Goal: Navigation & Orientation: Find specific page/section

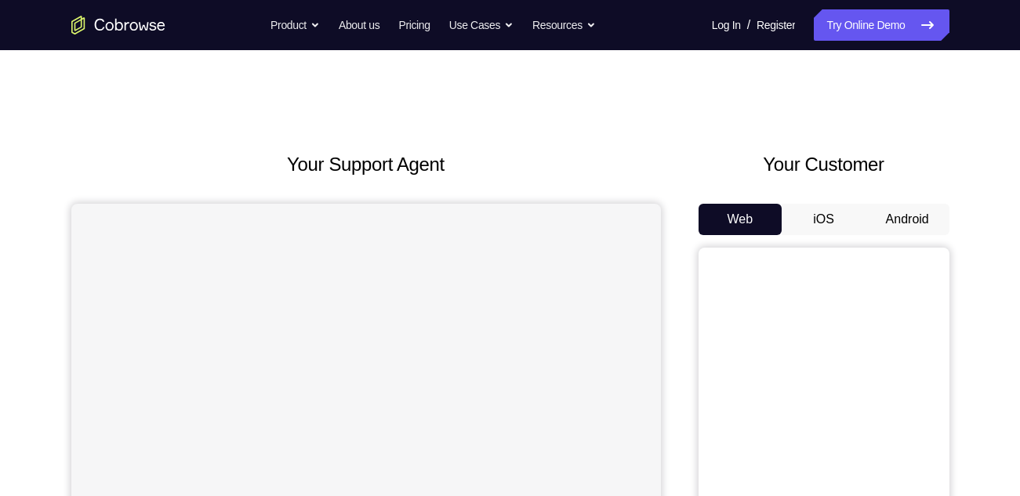
click at [903, 221] on button "Android" at bounding box center [908, 219] width 84 height 31
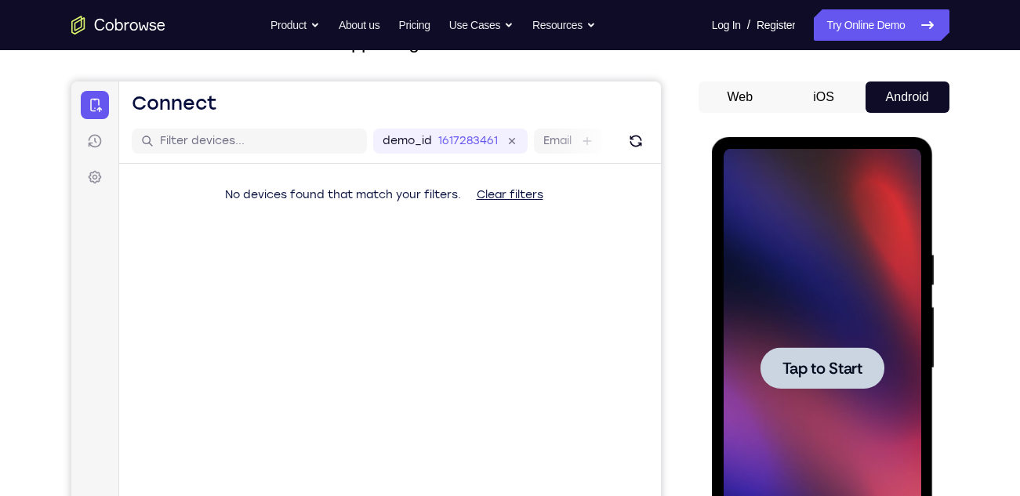
click at [830, 334] on div at bounding box center [823, 368] width 198 height 439
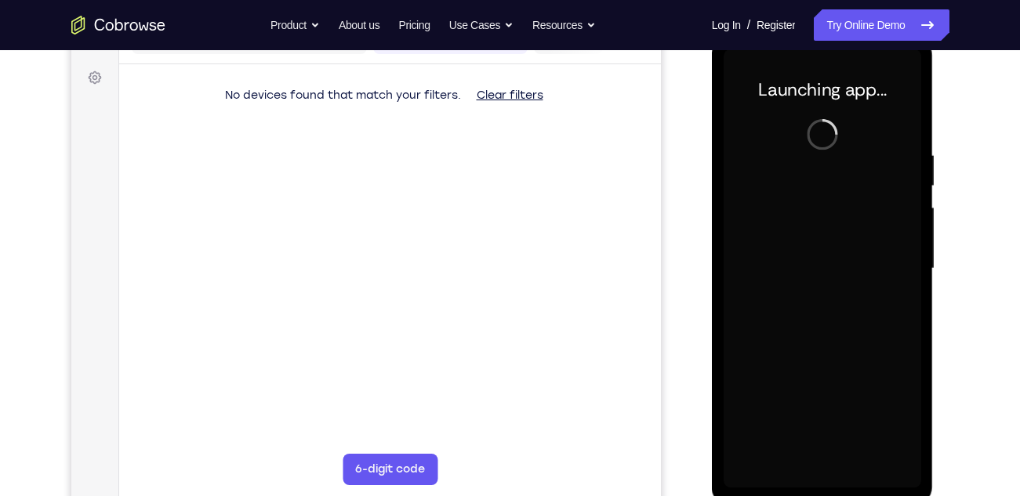
scroll to position [223, 0]
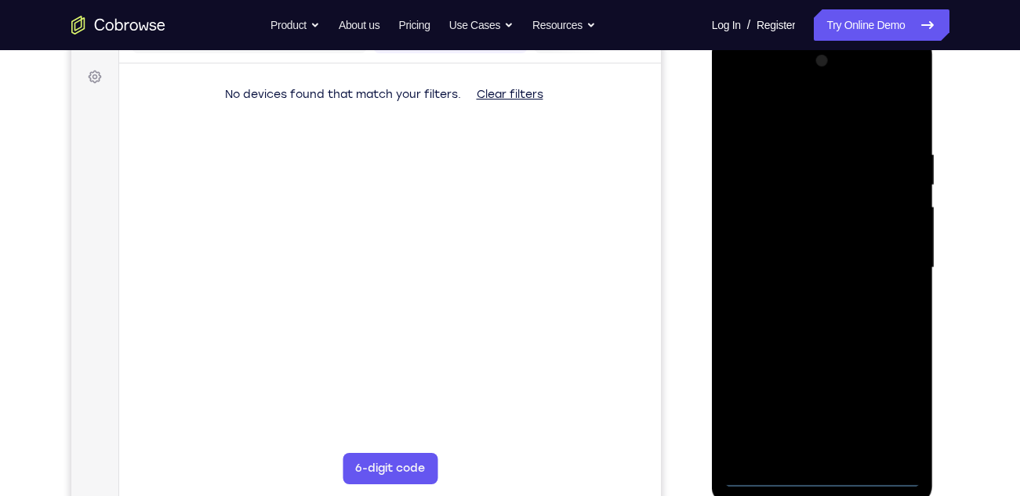
click at [823, 472] on div at bounding box center [823, 268] width 198 height 439
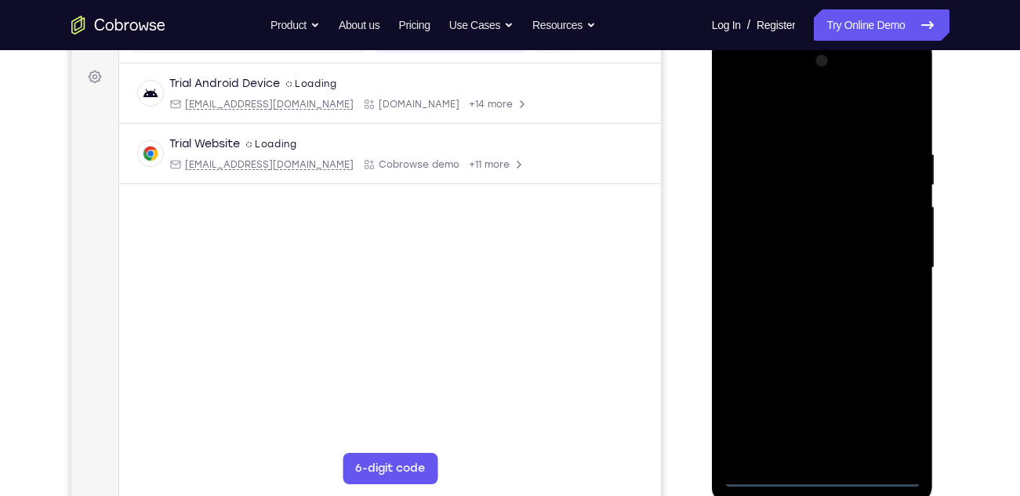
click at [903, 417] on div at bounding box center [823, 268] width 198 height 439
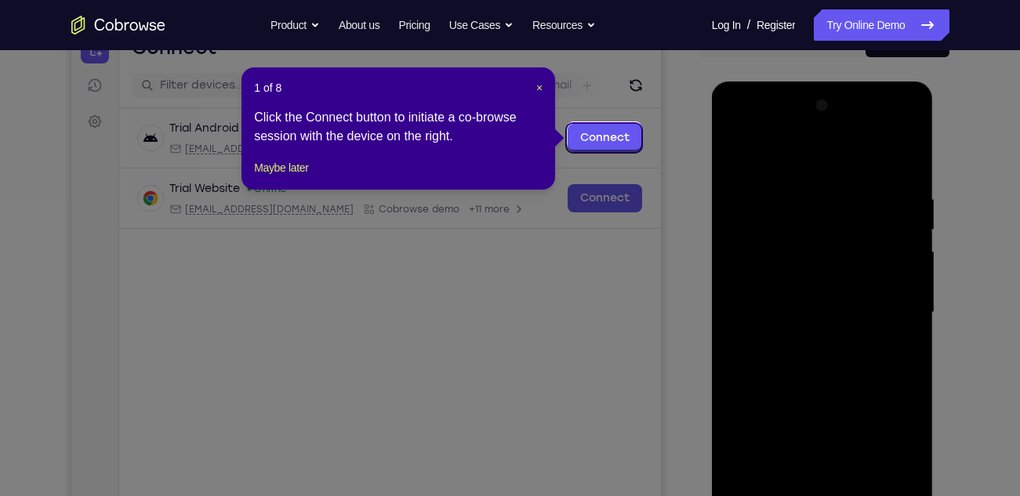
scroll to position [177, 0]
click at [539, 88] on span "×" at bounding box center [539, 88] width 6 height 13
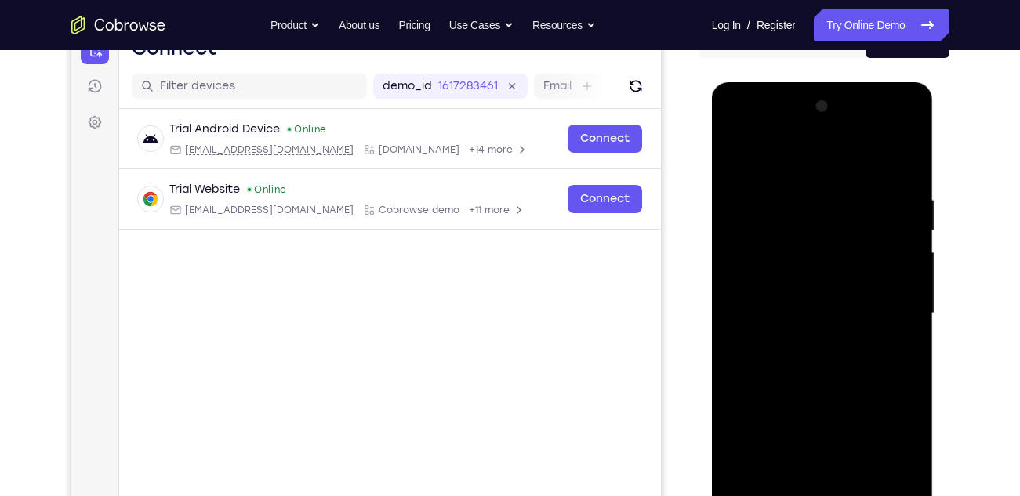
click at [735, 139] on div at bounding box center [823, 313] width 198 height 439
click at [892, 307] on div at bounding box center [823, 313] width 198 height 439
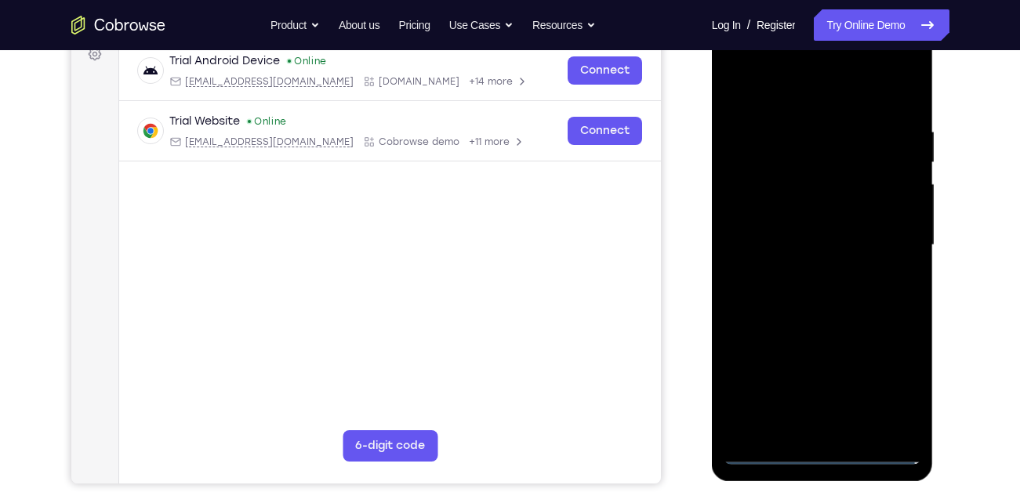
scroll to position [252, 0]
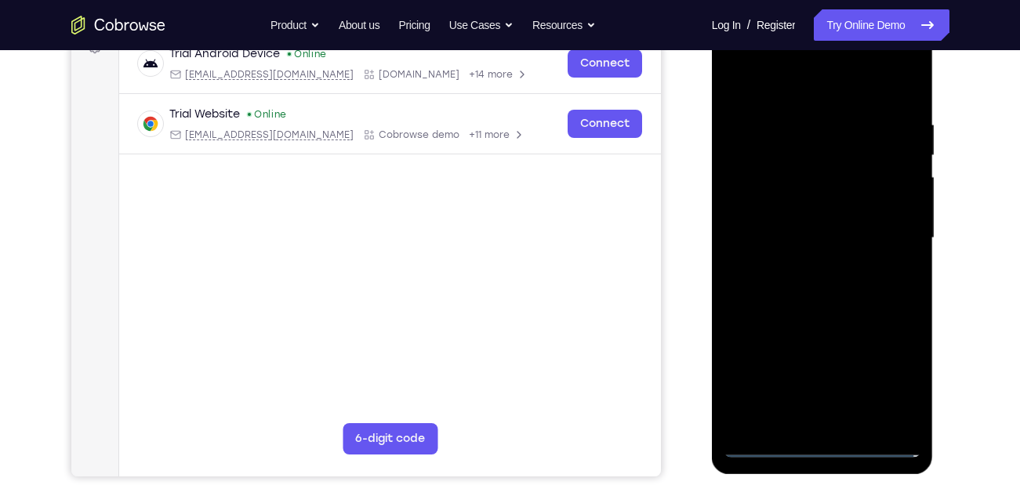
click at [801, 273] on div at bounding box center [823, 238] width 198 height 439
click at [816, 322] on div at bounding box center [823, 238] width 198 height 439
click at [797, 226] on div at bounding box center [823, 238] width 198 height 439
click at [769, 247] on div at bounding box center [823, 238] width 198 height 439
click at [810, 228] on div at bounding box center [823, 238] width 198 height 439
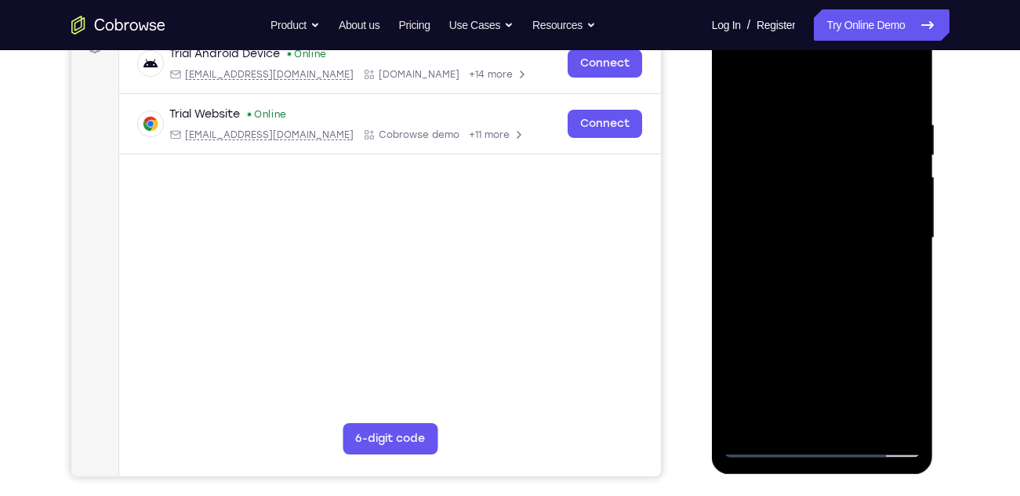
click at [826, 260] on div at bounding box center [823, 238] width 198 height 439
click at [860, 87] on div at bounding box center [823, 238] width 198 height 439
click at [819, 111] on div at bounding box center [823, 238] width 198 height 439
click at [801, 308] on div at bounding box center [823, 238] width 198 height 439
click at [897, 203] on div at bounding box center [823, 238] width 198 height 439
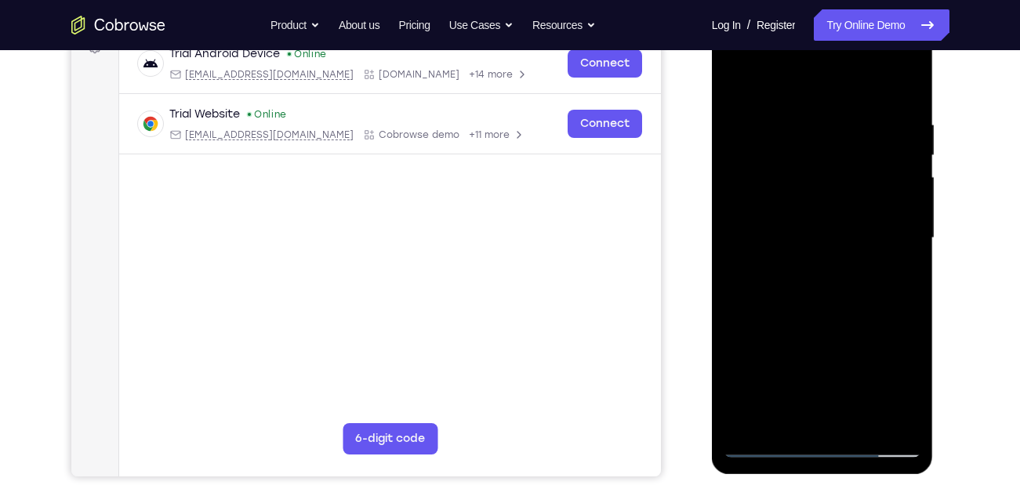
drag, startPoint x: 846, startPoint y: 345, endPoint x: 826, endPoint y: 174, distance: 172.1
click at [826, 174] on div at bounding box center [823, 238] width 198 height 439
click at [815, 412] on div at bounding box center [823, 238] width 198 height 439
click at [757, 206] on div at bounding box center [823, 238] width 198 height 439
click at [757, 216] on div at bounding box center [823, 238] width 198 height 439
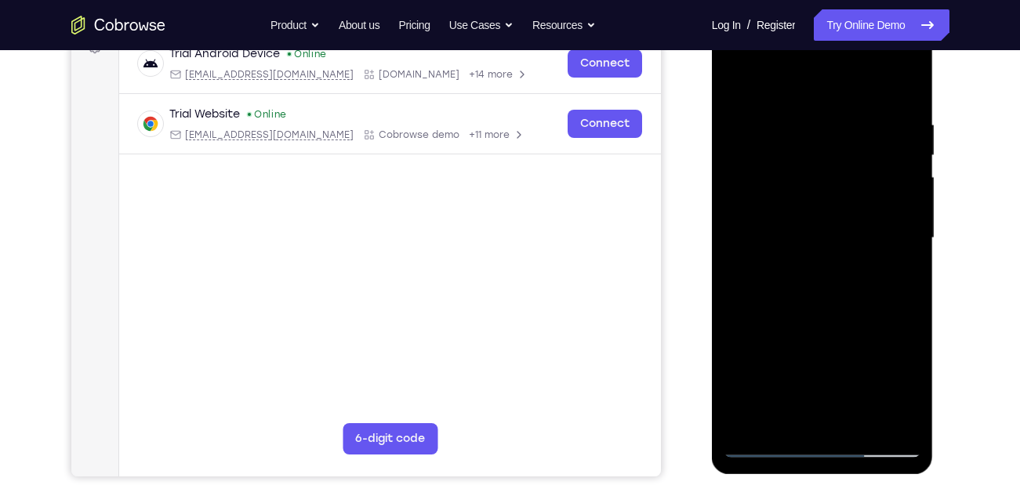
click at [814, 274] on div at bounding box center [823, 238] width 198 height 439
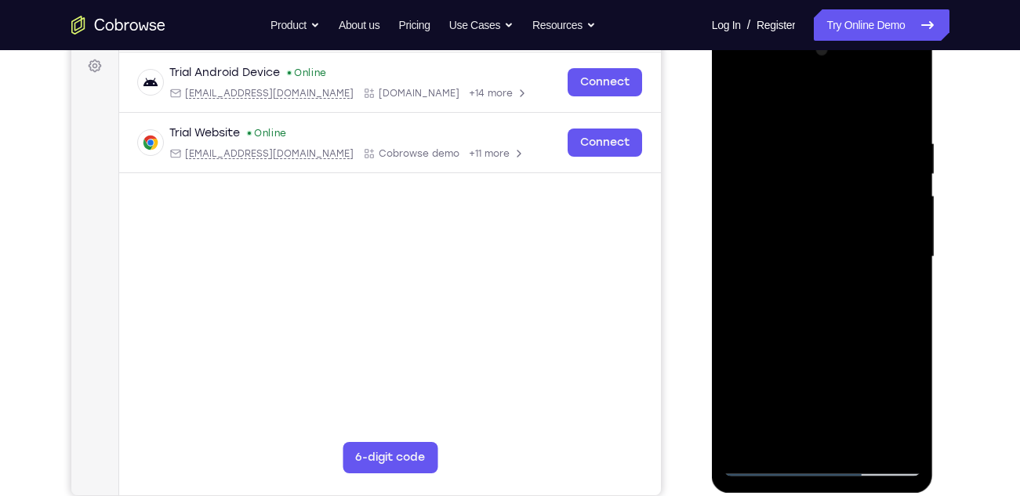
scroll to position [234, 0]
click at [820, 207] on div at bounding box center [823, 256] width 198 height 439
click at [733, 97] on div at bounding box center [823, 256] width 198 height 439
click at [816, 173] on div at bounding box center [823, 256] width 198 height 439
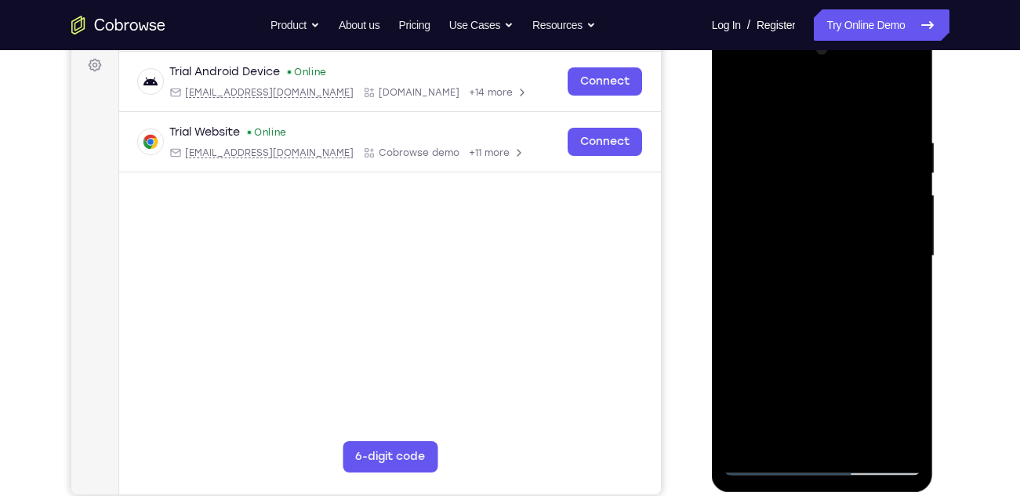
click at [816, 173] on div at bounding box center [823, 256] width 198 height 439
click at [819, 323] on div at bounding box center [823, 256] width 198 height 439
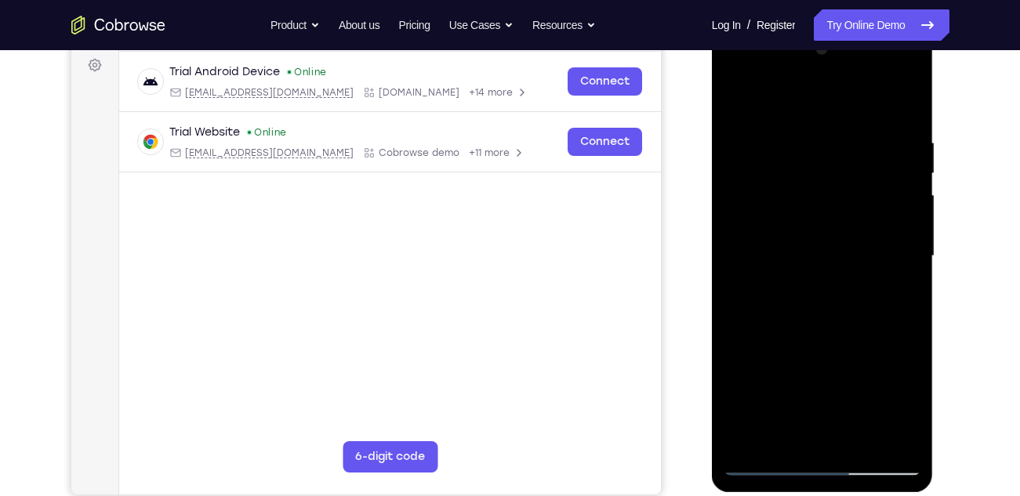
click at [819, 323] on div at bounding box center [823, 256] width 198 height 439
click at [805, 138] on div at bounding box center [823, 256] width 198 height 439
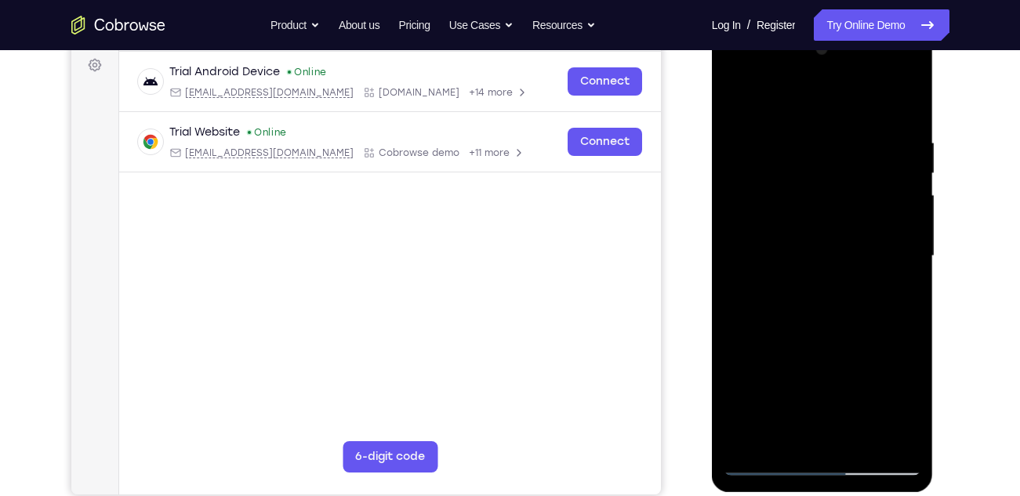
click at [732, 71] on div at bounding box center [823, 256] width 198 height 439
click at [878, 249] on div at bounding box center [823, 256] width 198 height 439
click at [805, 283] on div at bounding box center [823, 256] width 198 height 439
click at [808, 340] on div at bounding box center [823, 256] width 198 height 439
click at [822, 247] on div at bounding box center [823, 256] width 198 height 439
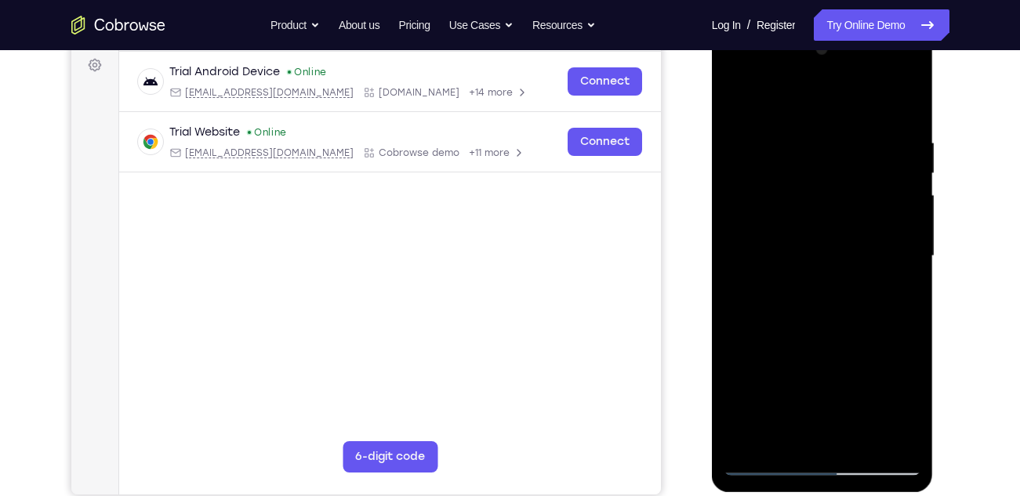
click at [805, 216] on div at bounding box center [823, 256] width 198 height 439
click at [805, 180] on div at bounding box center [823, 256] width 198 height 439
click at [735, 96] on div at bounding box center [823, 256] width 198 height 439
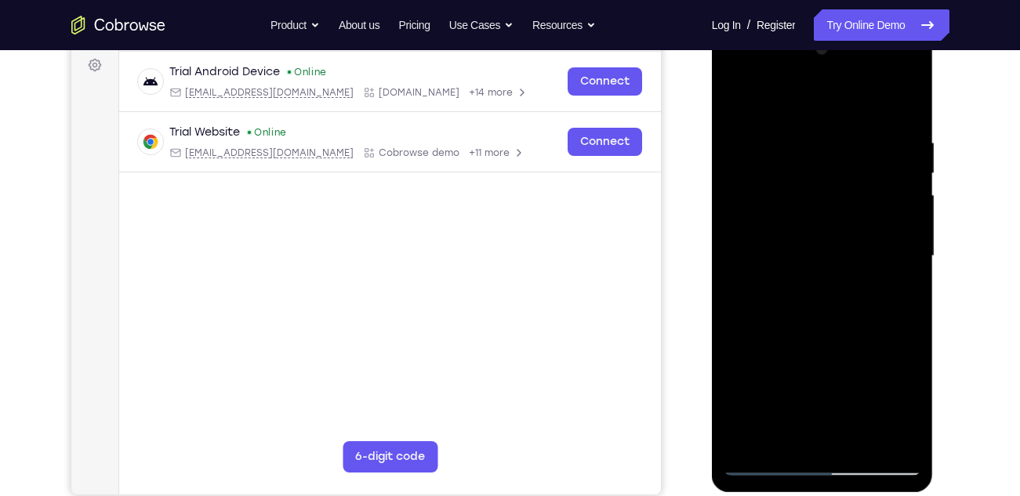
click at [837, 231] on div at bounding box center [823, 256] width 198 height 439
click at [821, 317] on div at bounding box center [823, 256] width 198 height 439
click at [907, 97] on div at bounding box center [823, 256] width 198 height 439
click at [739, 94] on div at bounding box center [823, 256] width 198 height 439
click at [803, 126] on div at bounding box center [823, 256] width 198 height 439
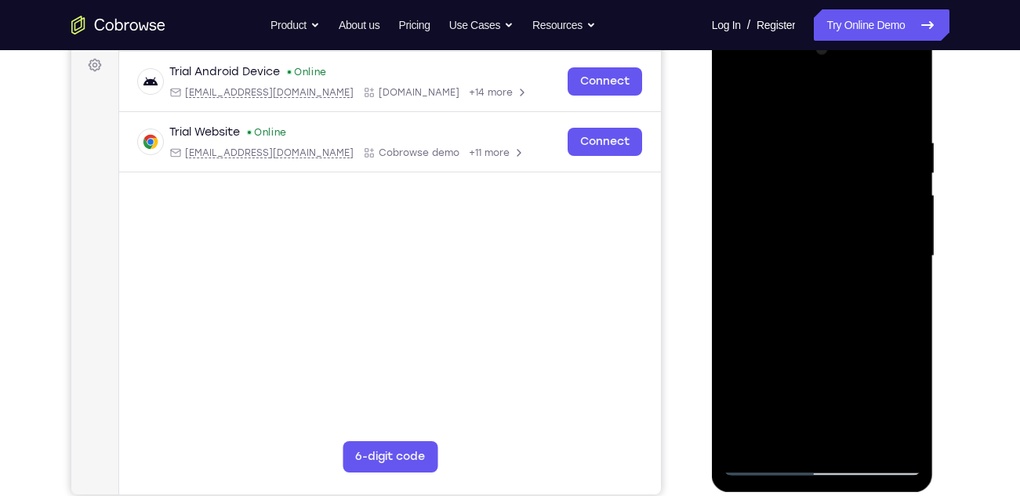
click at [885, 437] on div at bounding box center [823, 256] width 198 height 439
drag, startPoint x: 898, startPoint y: 256, endPoint x: 763, endPoint y: 266, distance: 135.2
click at [763, 266] on div at bounding box center [823, 256] width 198 height 439
drag, startPoint x: 884, startPoint y: 198, endPoint x: 758, endPoint y: 209, distance: 126.7
click at [758, 209] on div at bounding box center [823, 256] width 198 height 439
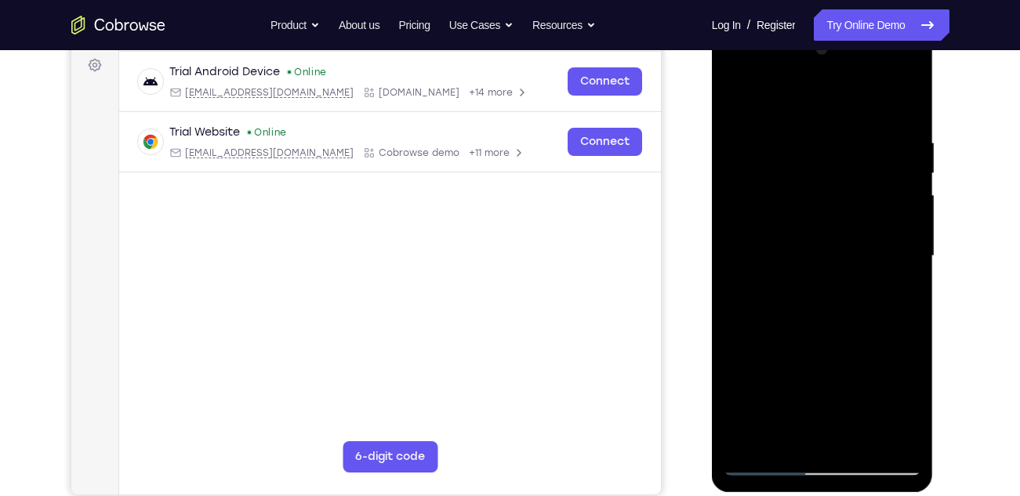
click at [882, 433] on div at bounding box center [823, 256] width 198 height 439
click at [903, 98] on div at bounding box center [823, 256] width 198 height 439
click at [732, 71] on div at bounding box center [823, 256] width 198 height 439
click at [799, 209] on div at bounding box center [823, 256] width 198 height 439
click at [874, 121] on div at bounding box center [823, 256] width 198 height 439
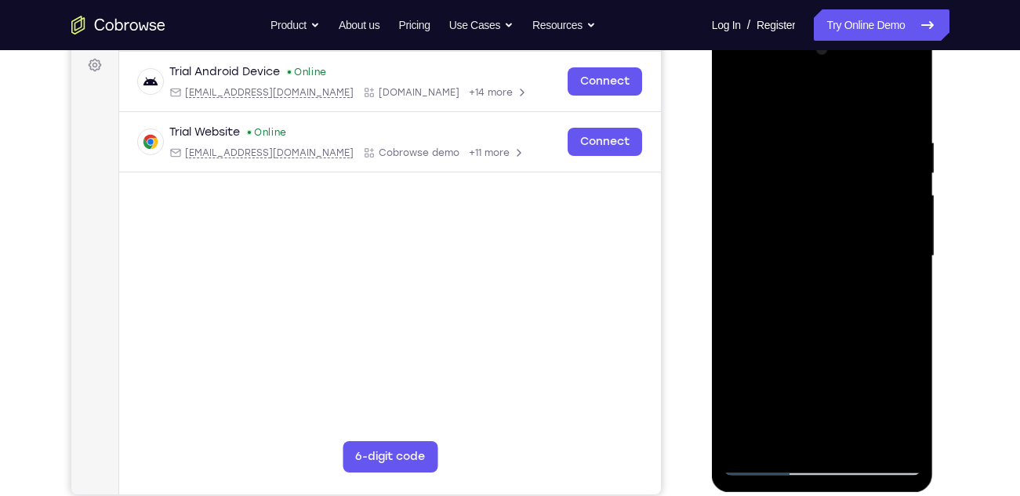
click at [739, 100] on div at bounding box center [823, 256] width 198 height 439
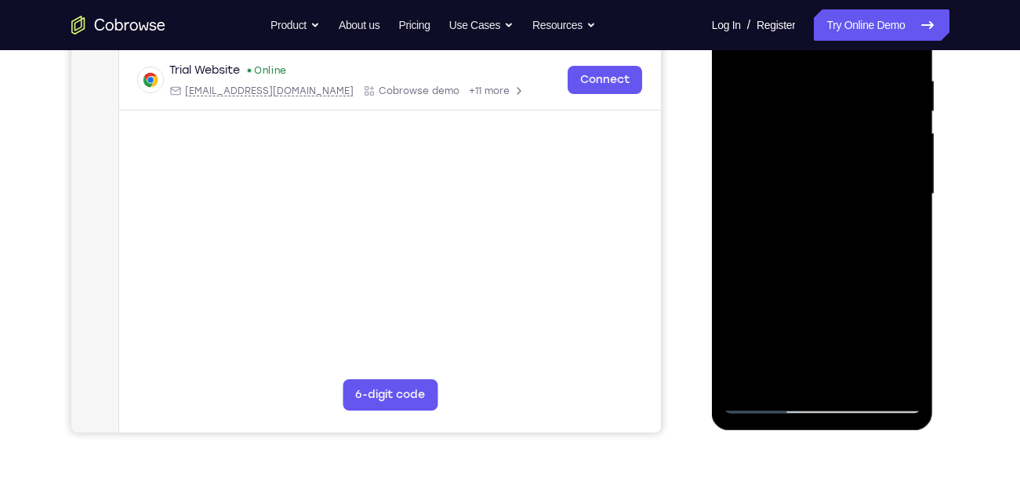
scroll to position [303, 0]
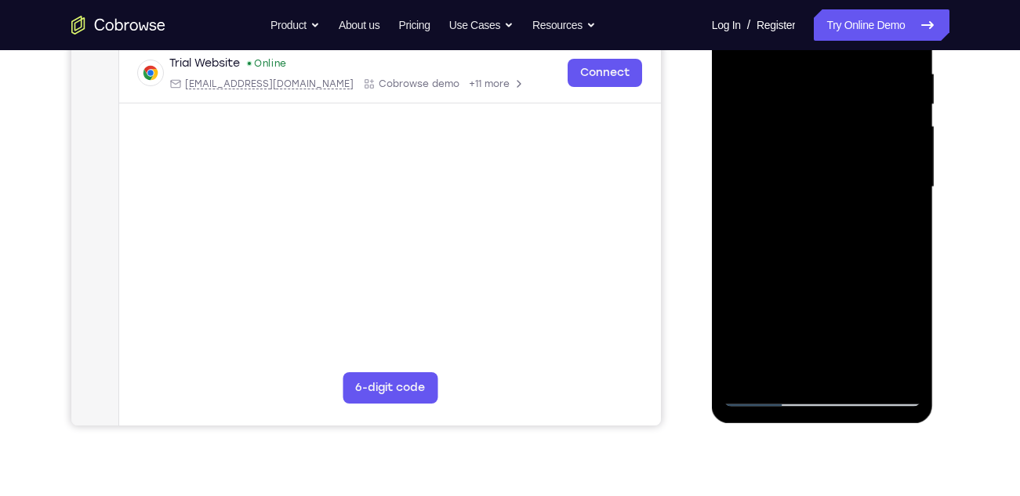
drag, startPoint x: 835, startPoint y: 320, endPoint x: 835, endPoint y: 126, distance: 193.7
click at [835, 126] on div at bounding box center [823, 187] width 198 height 439
drag, startPoint x: 855, startPoint y: 321, endPoint x: 842, endPoint y: 137, distance: 184.7
click at [842, 137] on div at bounding box center [823, 187] width 198 height 439
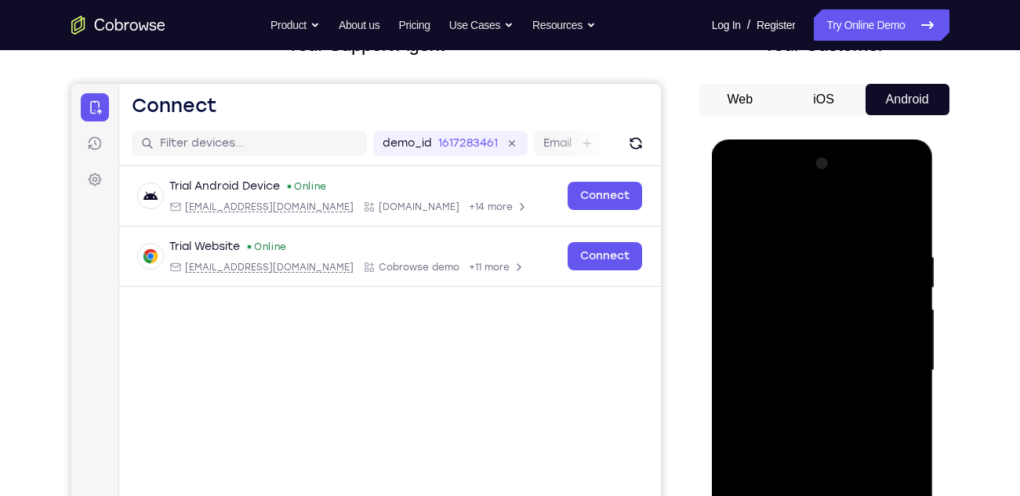
scroll to position [226, 0]
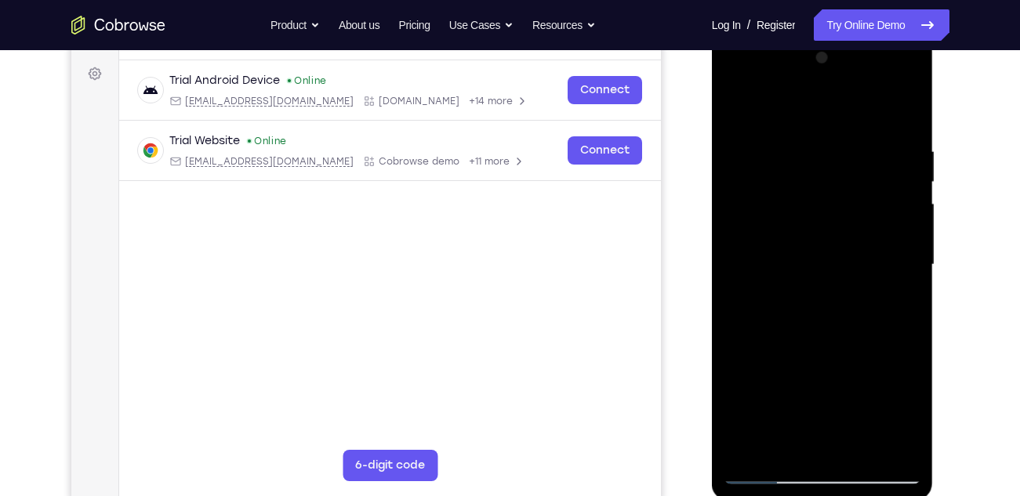
click at [767, 469] on div at bounding box center [823, 264] width 198 height 439
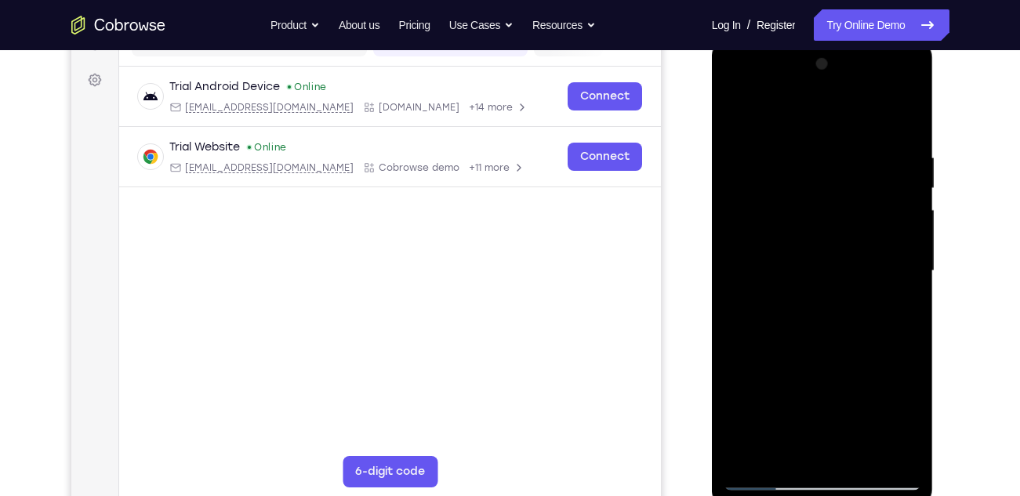
scroll to position [214, 0]
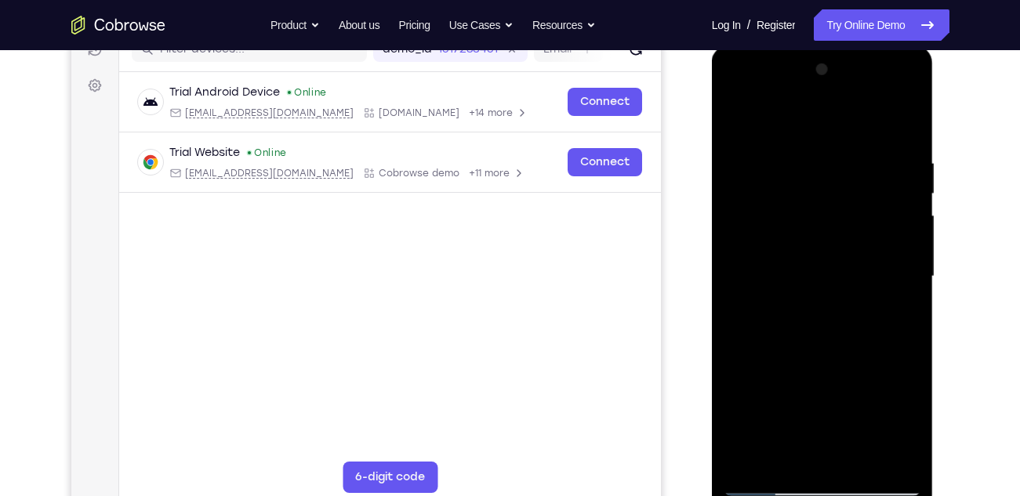
click at [797, 226] on div at bounding box center [823, 276] width 198 height 439
click at [881, 119] on div at bounding box center [823, 276] width 198 height 439
click at [783, 163] on div at bounding box center [823, 276] width 198 height 439
click at [779, 316] on div at bounding box center [823, 276] width 198 height 439
drag, startPoint x: 844, startPoint y: 380, endPoint x: 842, endPoint y: 162, distance: 218.8
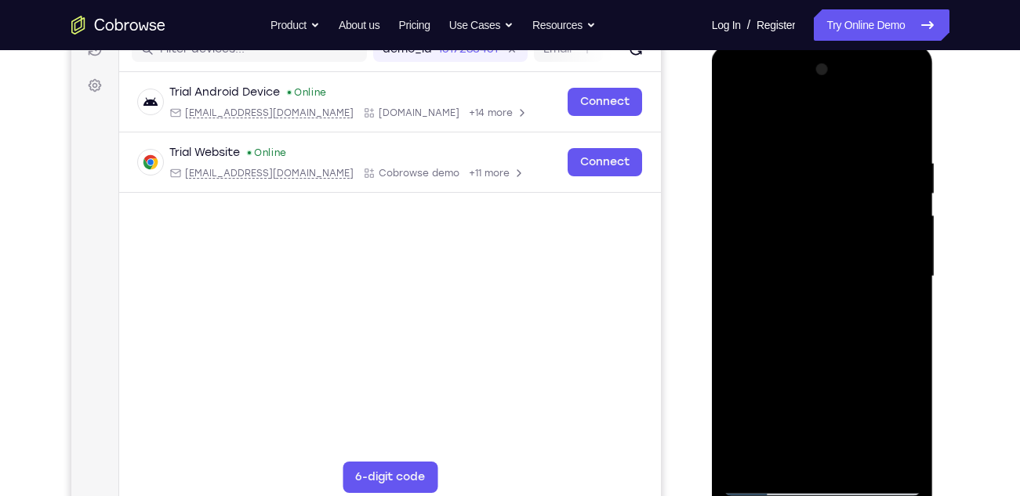
click at [842, 162] on div at bounding box center [823, 276] width 198 height 439
drag, startPoint x: 856, startPoint y: 361, endPoint x: 855, endPoint y: 191, distance: 170.2
click at [855, 191] on div at bounding box center [823, 276] width 198 height 439
drag, startPoint x: 850, startPoint y: 398, endPoint x: 833, endPoint y: 164, distance: 234.3
click at [833, 164] on div at bounding box center [823, 276] width 198 height 439
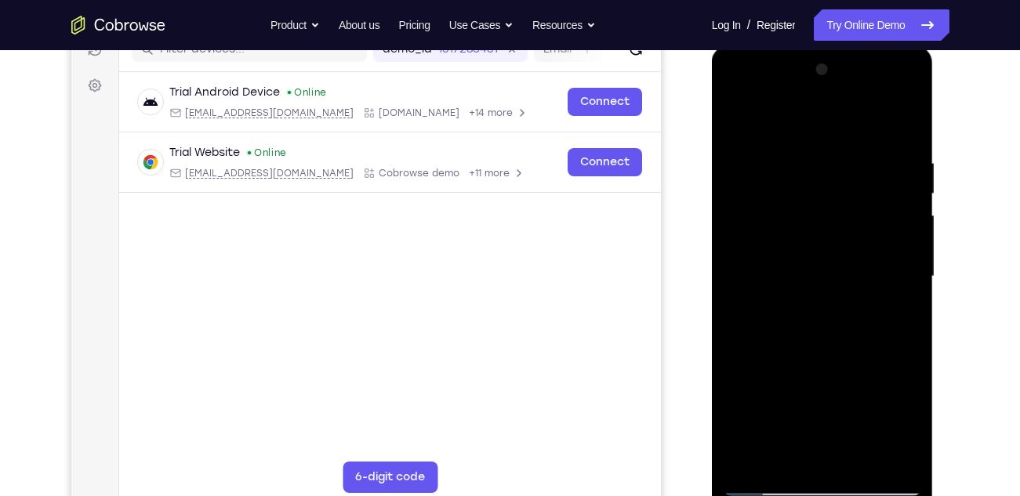
drag, startPoint x: 843, startPoint y: 374, endPoint x: 832, endPoint y: 170, distance: 204.2
click at [832, 170] on div at bounding box center [823, 276] width 198 height 439
drag, startPoint x: 801, startPoint y: 417, endPoint x: 786, endPoint y: 188, distance: 229.5
click at [786, 188] on div at bounding box center [823, 276] width 198 height 439
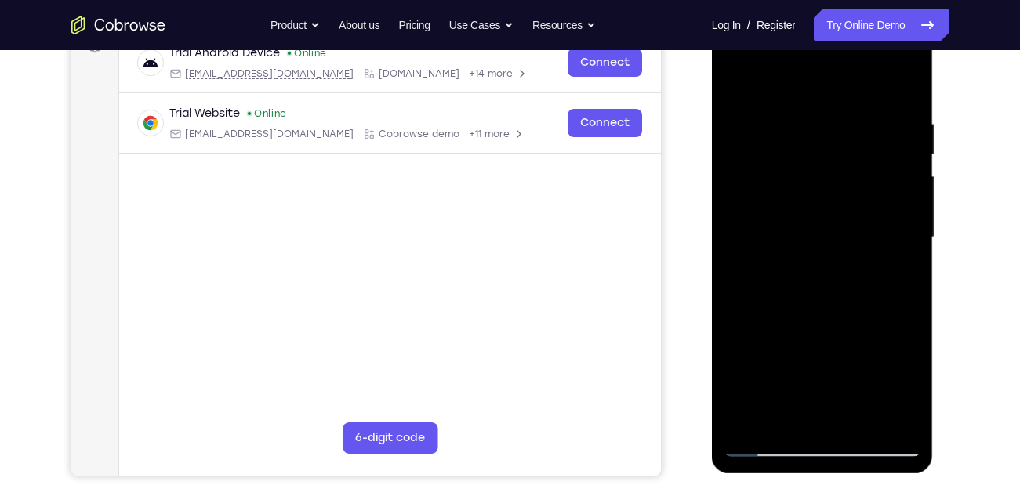
click at [771, 441] on div at bounding box center [823, 237] width 198 height 439
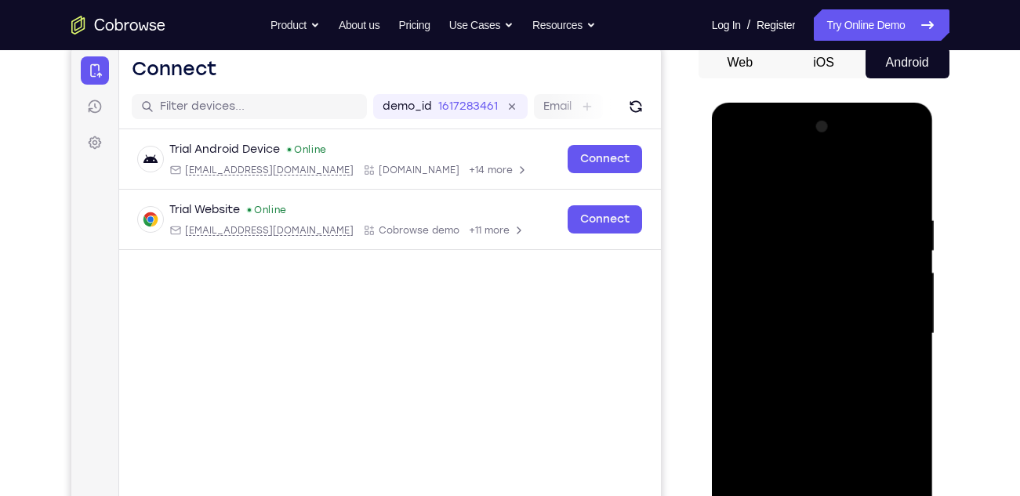
scroll to position [155, 0]
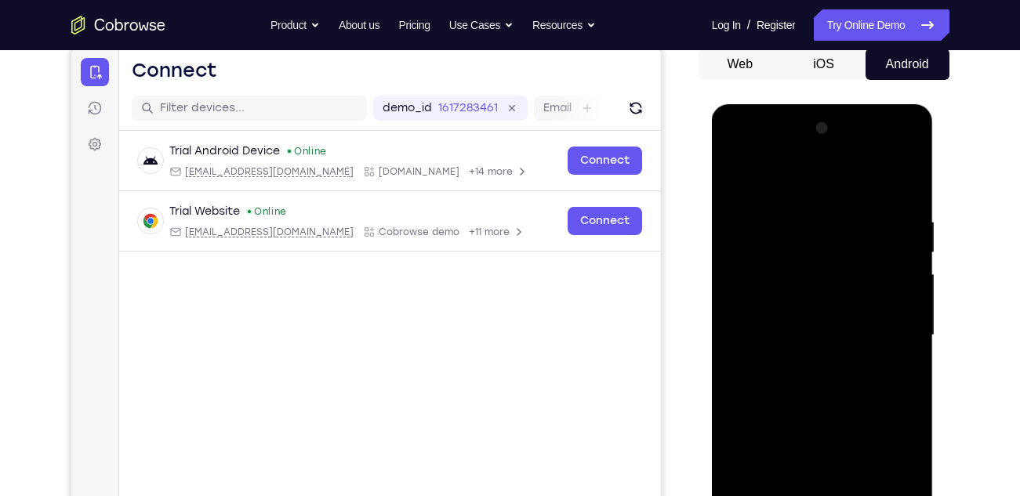
click at [782, 248] on div at bounding box center [823, 335] width 198 height 439
click at [765, 248] on div at bounding box center [823, 335] width 198 height 439
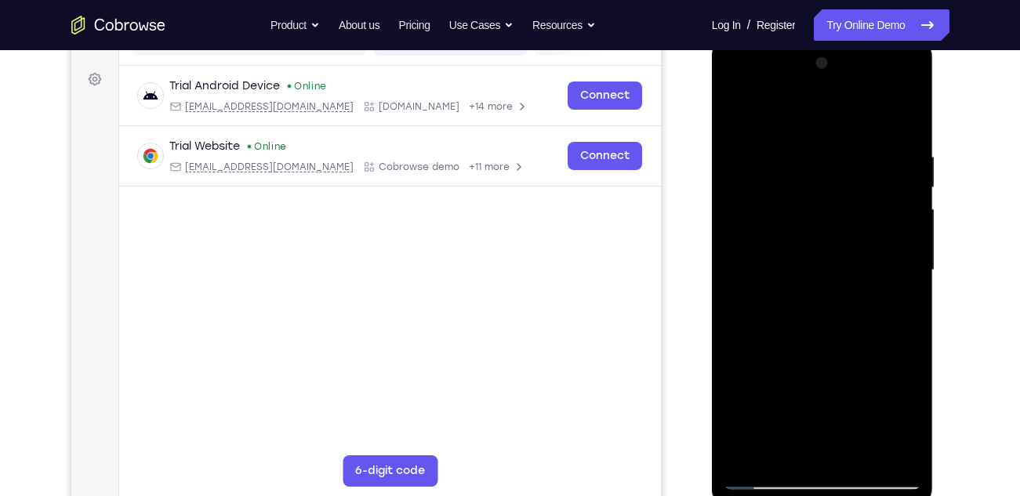
scroll to position [239, 0]
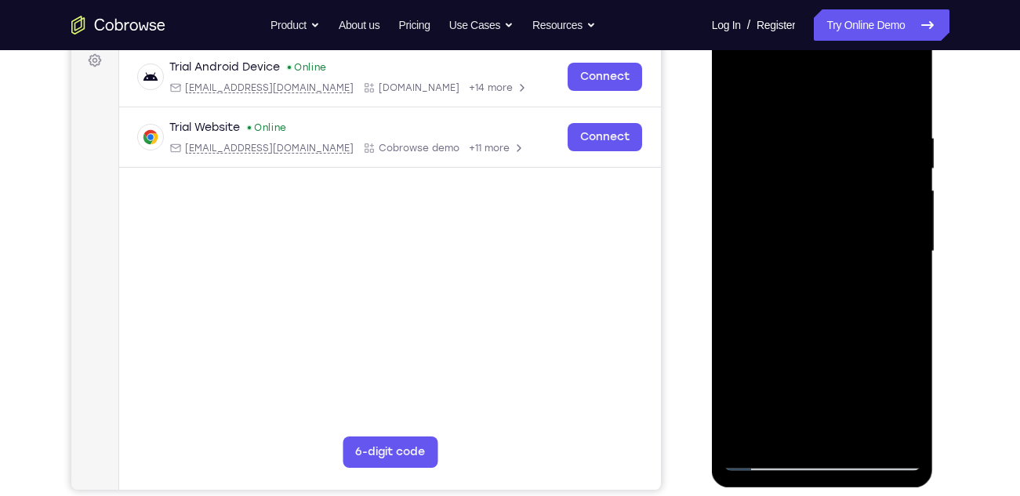
click at [903, 262] on div at bounding box center [823, 251] width 198 height 439
click at [904, 263] on div at bounding box center [823, 251] width 198 height 439
click at [909, 106] on div at bounding box center [823, 251] width 198 height 439
drag, startPoint x: 844, startPoint y: 384, endPoint x: 854, endPoint y: 203, distance: 181.4
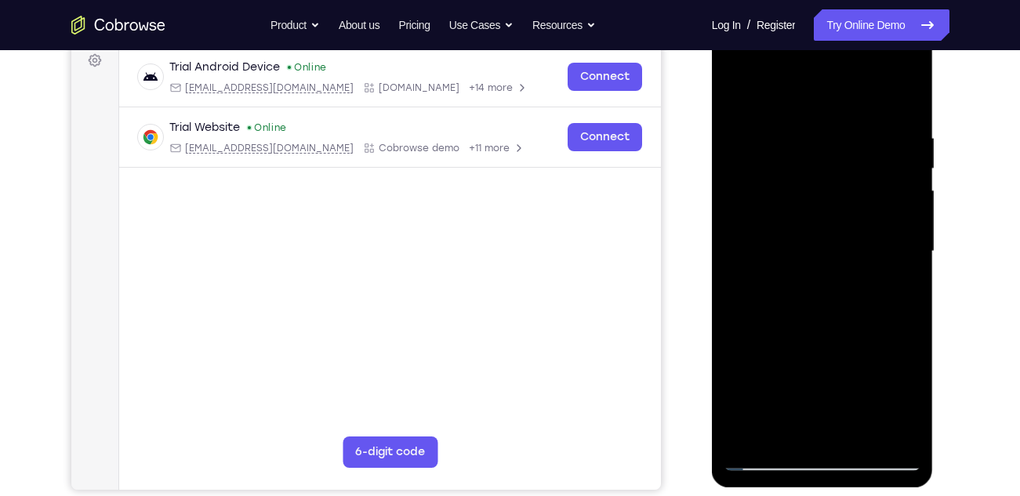
click at [854, 203] on div at bounding box center [823, 251] width 198 height 439
click at [738, 97] on div at bounding box center [823, 251] width 198 height 439
click at [739, 307] on div at bounding box center [823, 251] width 198 height 439
click at [871, 434] on div at bounding box center [823, 251] width 198 height 439
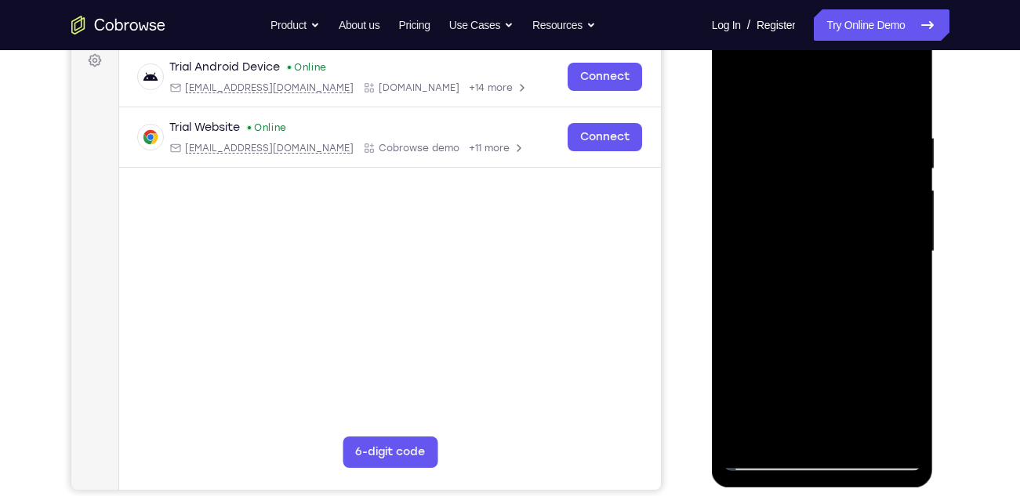
click at [871, 434] on div at bounding box center [823, 251] width 198 height 439
click at [908, 267] on div at bounding box center [823, 251] width 198 height 439
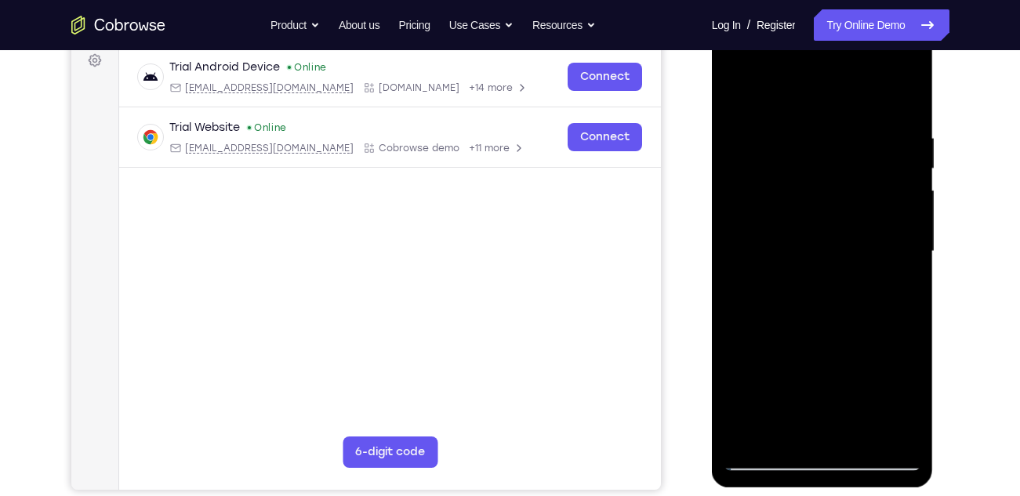
click at [908, 267] on div at bounding box center [823, 251] width 198 height 439
